Goal: Transaction & Acquisition: Download file/media

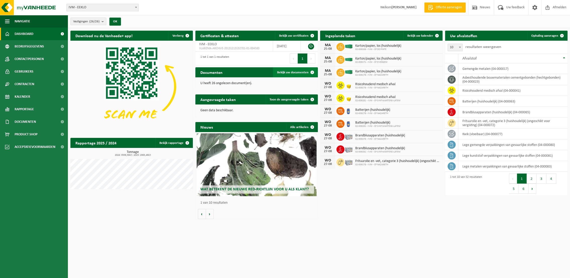
click at [294, 72] on span "Bekijk uw documenten" at bounding box center [292, 72] width 31 height 3
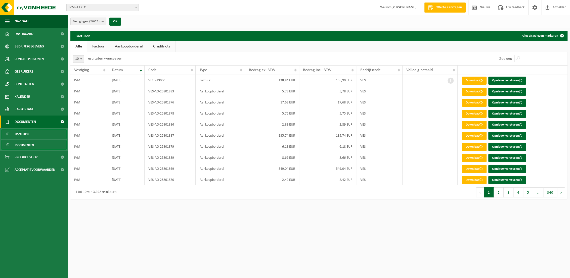
click at [31, 144] on span "Documenten" at bounding box center [24, 146] width 19 height 10
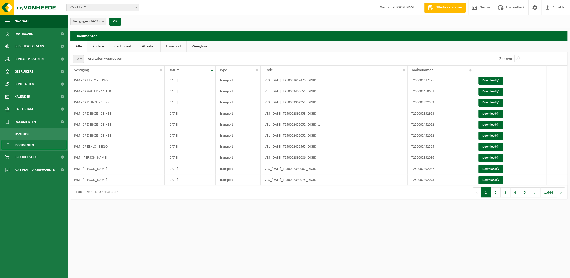
click at [147, 45] on link "Attesten" at bounding box center [149, 47] width 24 height 12
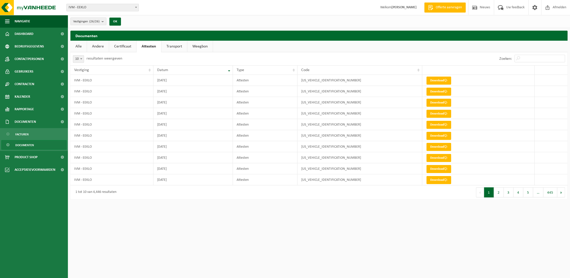
click at [175, 45] on link "Transport" at bounding box center [174, 47] width 26 height 12
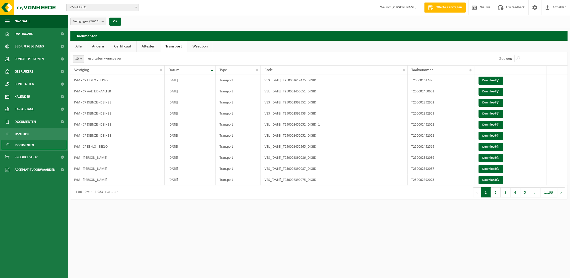
click at [81, 59] on b at bounding box center [81, 58] width 2 height 1
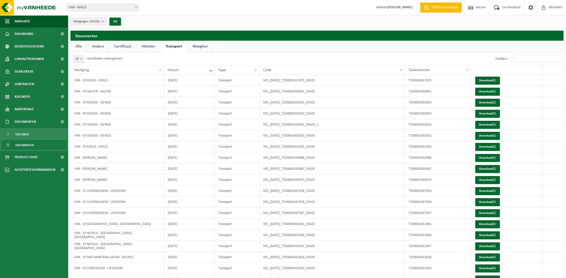
click at [80, 59] on span at bounding box center [81, 59] width 5 height 7
select select "50"
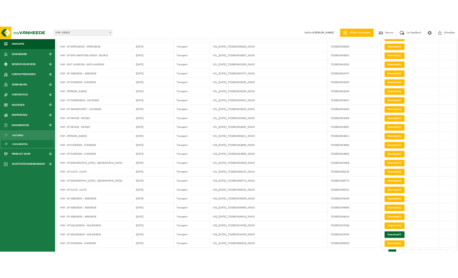
scroll to position [367, 0]
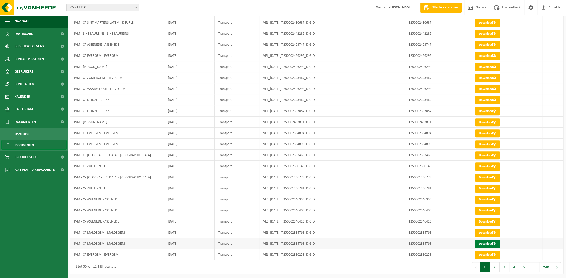
click at [490, 243] on link "Download" at bounding box center [487, 244] width 25 height 8
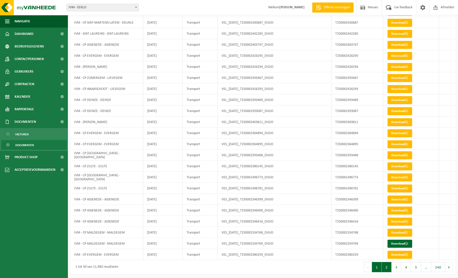
click at [386, 267] on button "2" at bounding box center [387, 267] width 10 height 10
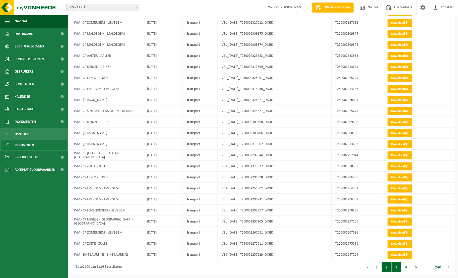
click at [395, 266] on button "3" at bounding box center [396, 267] width 10 height 10
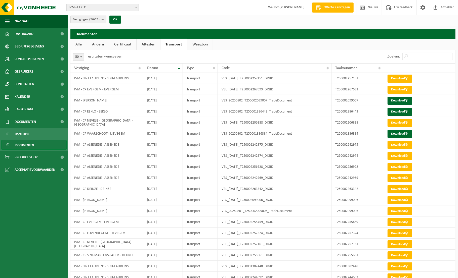
scroll to position [0, 0]
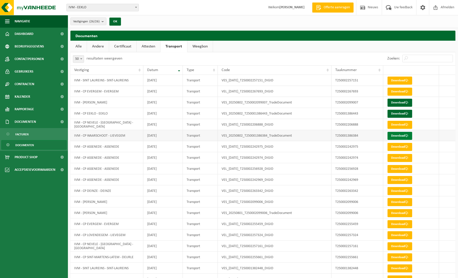
click at [400, 134] on link "Download" at bounding box center [399, 136] width 25 height 8
click at [397, 113] on link "Download" at bounding box center [399, 114] width 25 height 8
click at [398, 102] on link "Download" at bounding box center [399, 103] width 25 height 8
click at [18, 34] on span "Dashboard" at bounding box center [24, 34] width 19 height 13
